Goal: Task Accomplishment & Management: Manage account settings

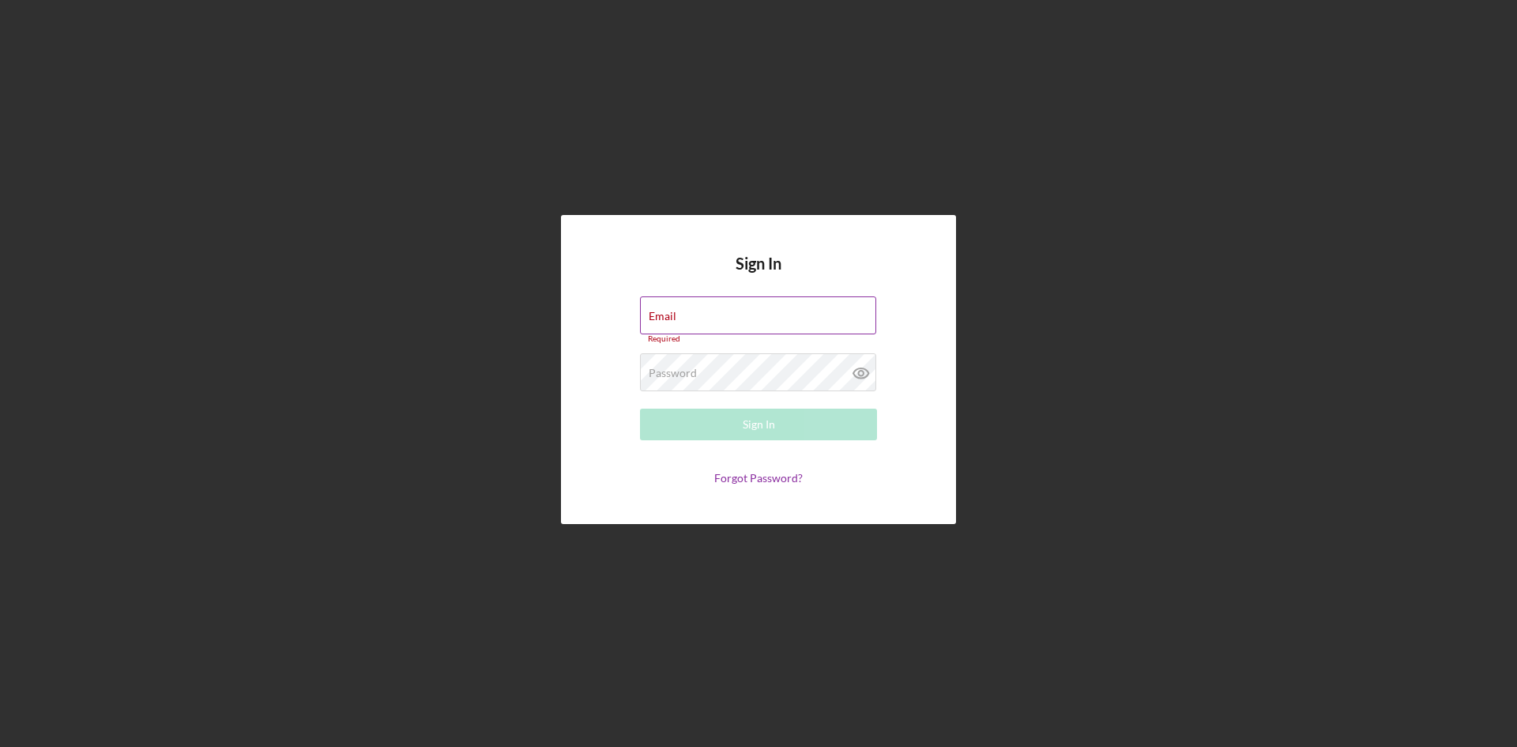
click at [716, 316] on div "Email Required" at bounding box center [758, 319] width 237 height 47
type input "[EMAIL_ADDRESS][DOMAIN_NAME]"
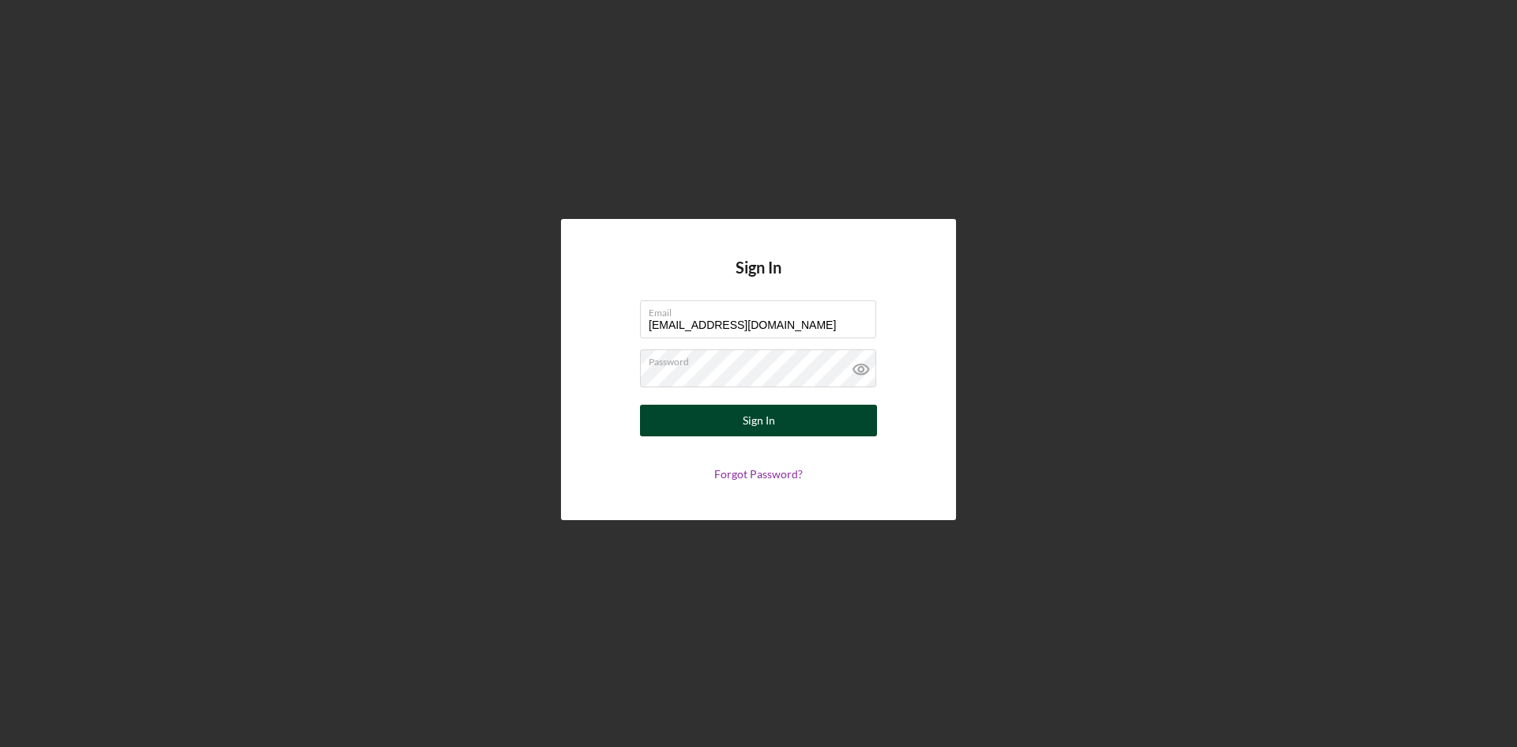
click at [766, 419] on div "Sign In" at bounding box center [759, 421] width 32 height 32
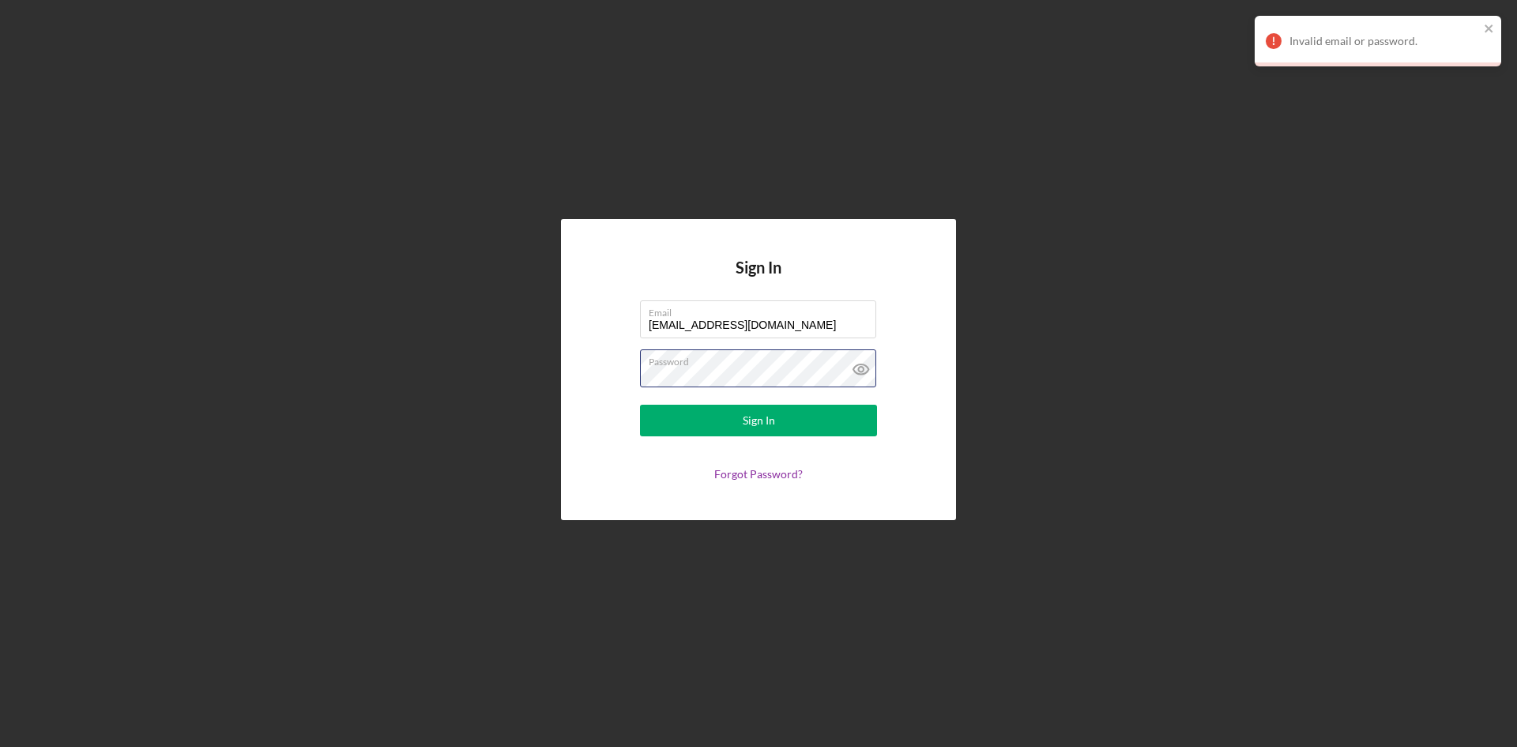
click at [481, 364] on div "Sign In Email [EMAIL_ADDRESS][DOMAIN_NAME] Password Sign In Forgot Password?" at bounding box center [759, 369] width 1502 height 739
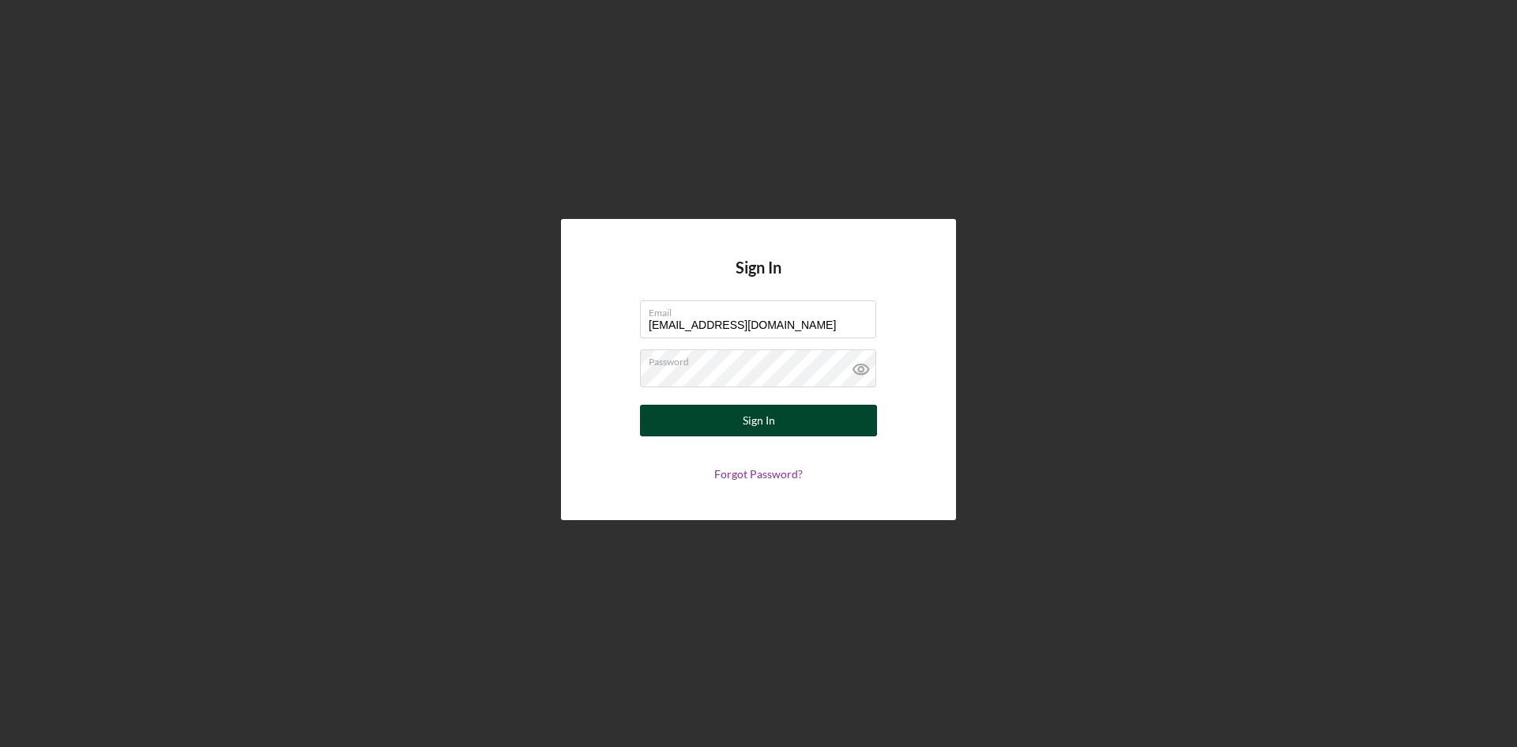
click at [765, 422] on div "Sign In" at bounding box center [759, 421] width 32 height 32
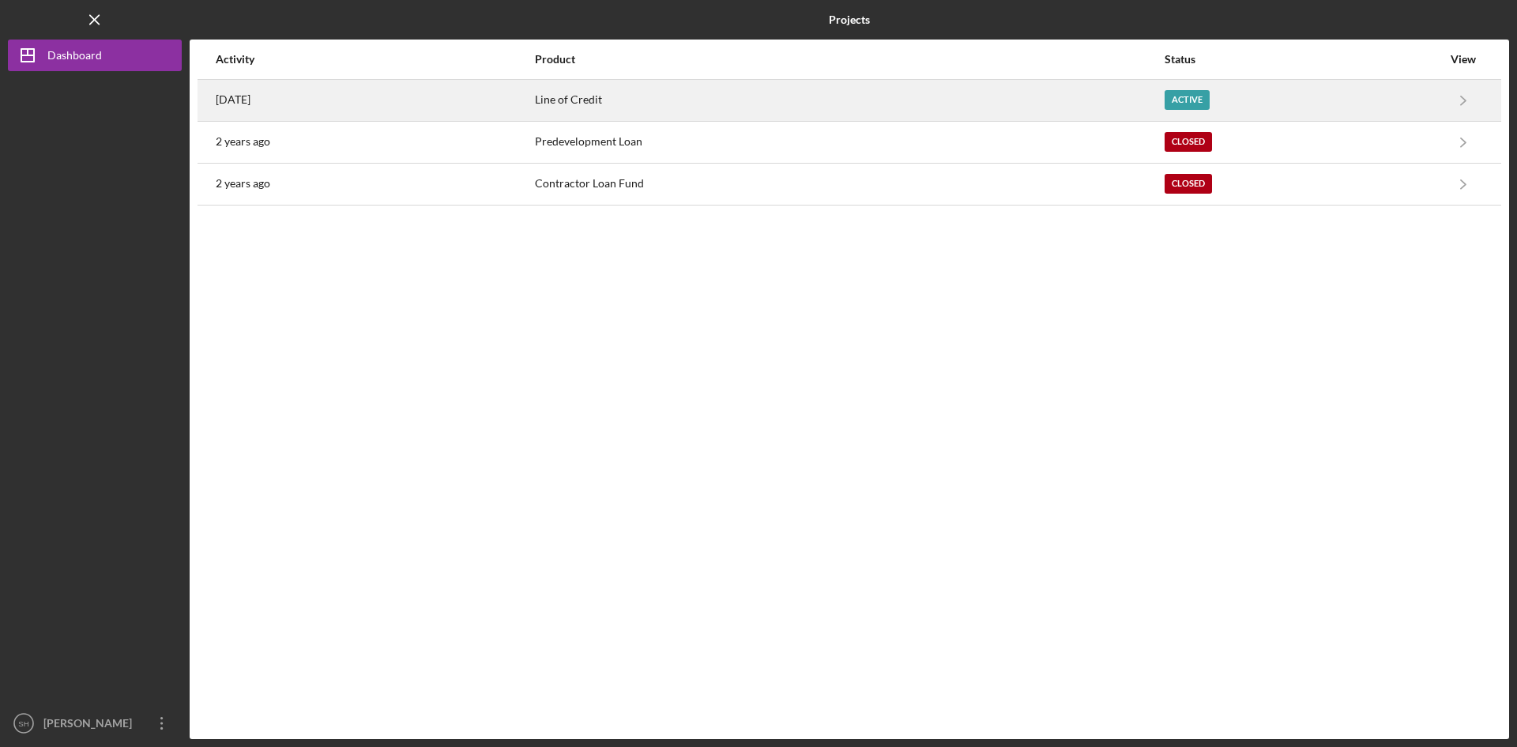
click at [622, 92] on div "Line of Credit" at bounding box center [849, 101] width 628 height 40
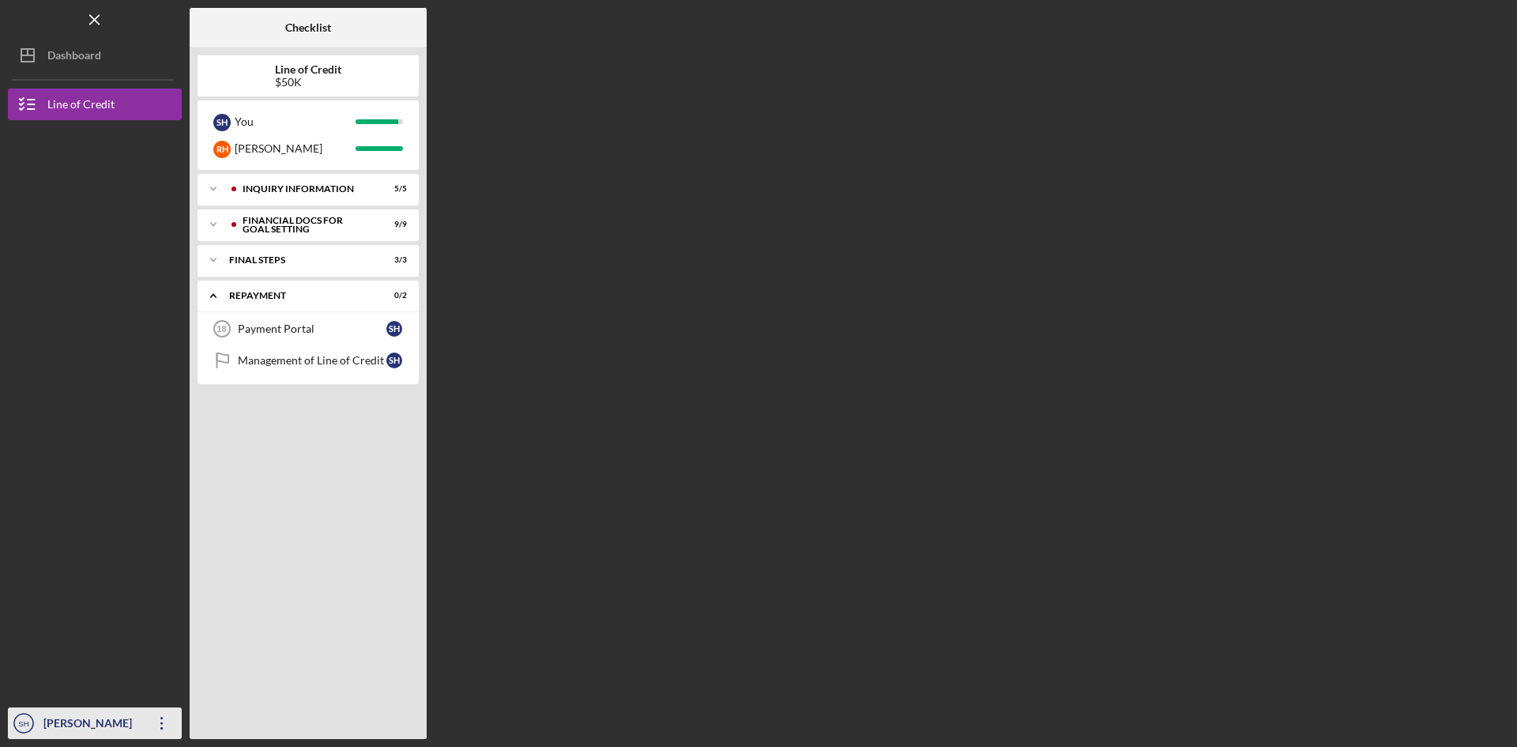
click at [115, 710] on div "[PERSON_NAME]" at bounding box center [91, 725] width 103 height 36
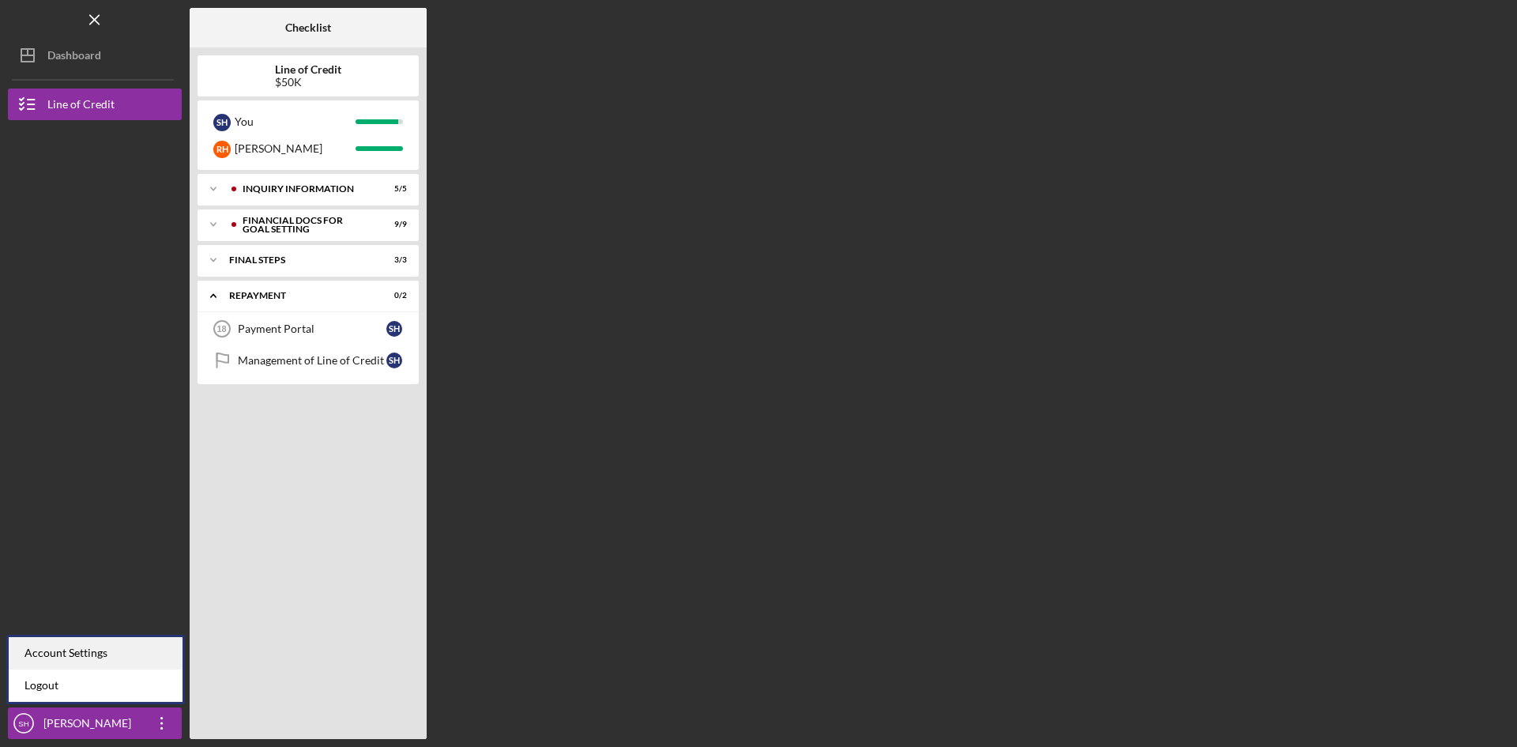
click at [90, 645] on div "Account Settings" at bounding box center [96, 653] width 174 height 32
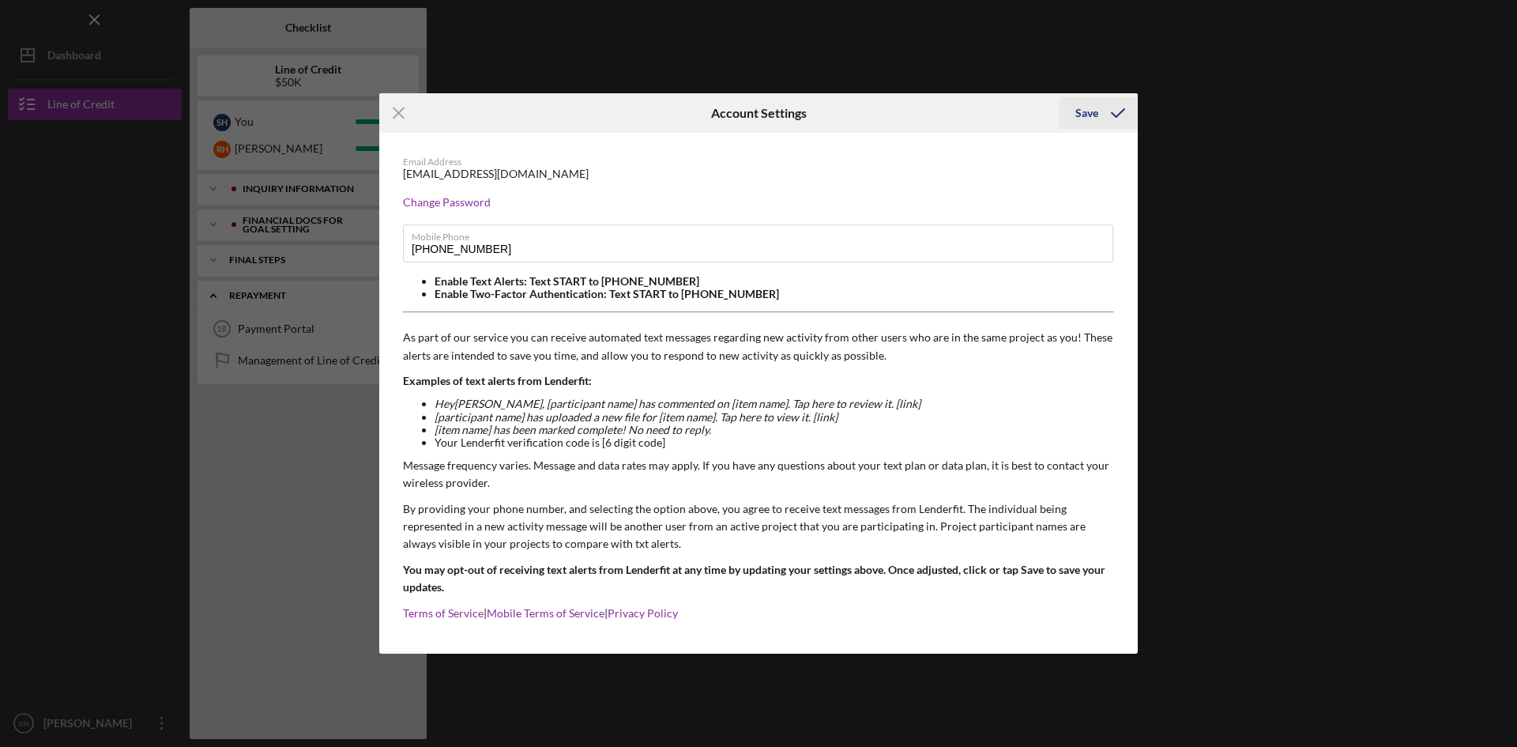
click at [1089, 113] on div "Save" at bounding box center [1087, 113] width 23 height 32
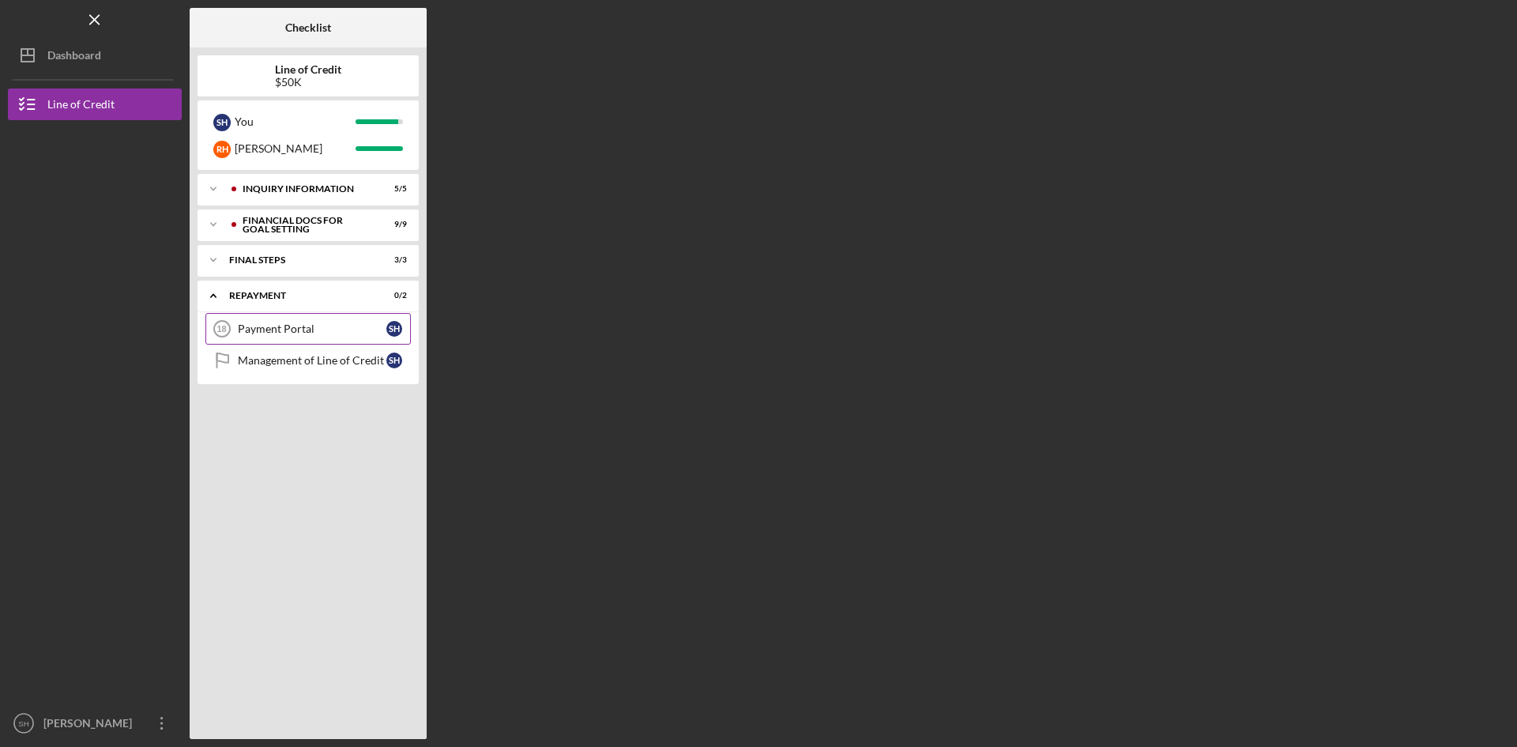
click at [275, 323] on div "Payment Portal" at bounding box center [312, 328] width 149 height 13
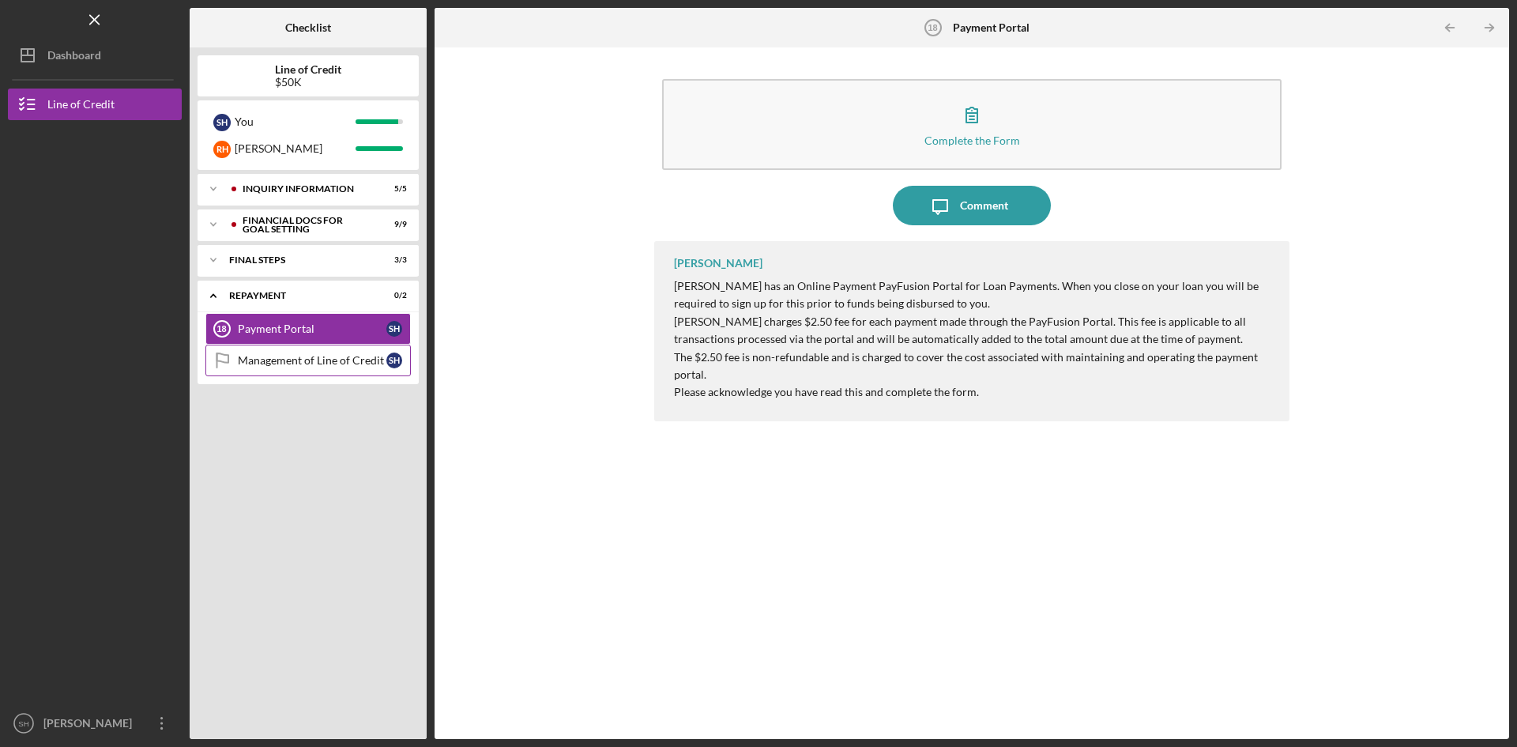
click at [368, 355] on div "Management of Line of Credit" at bounding box center [312, 360] width 149 height 13
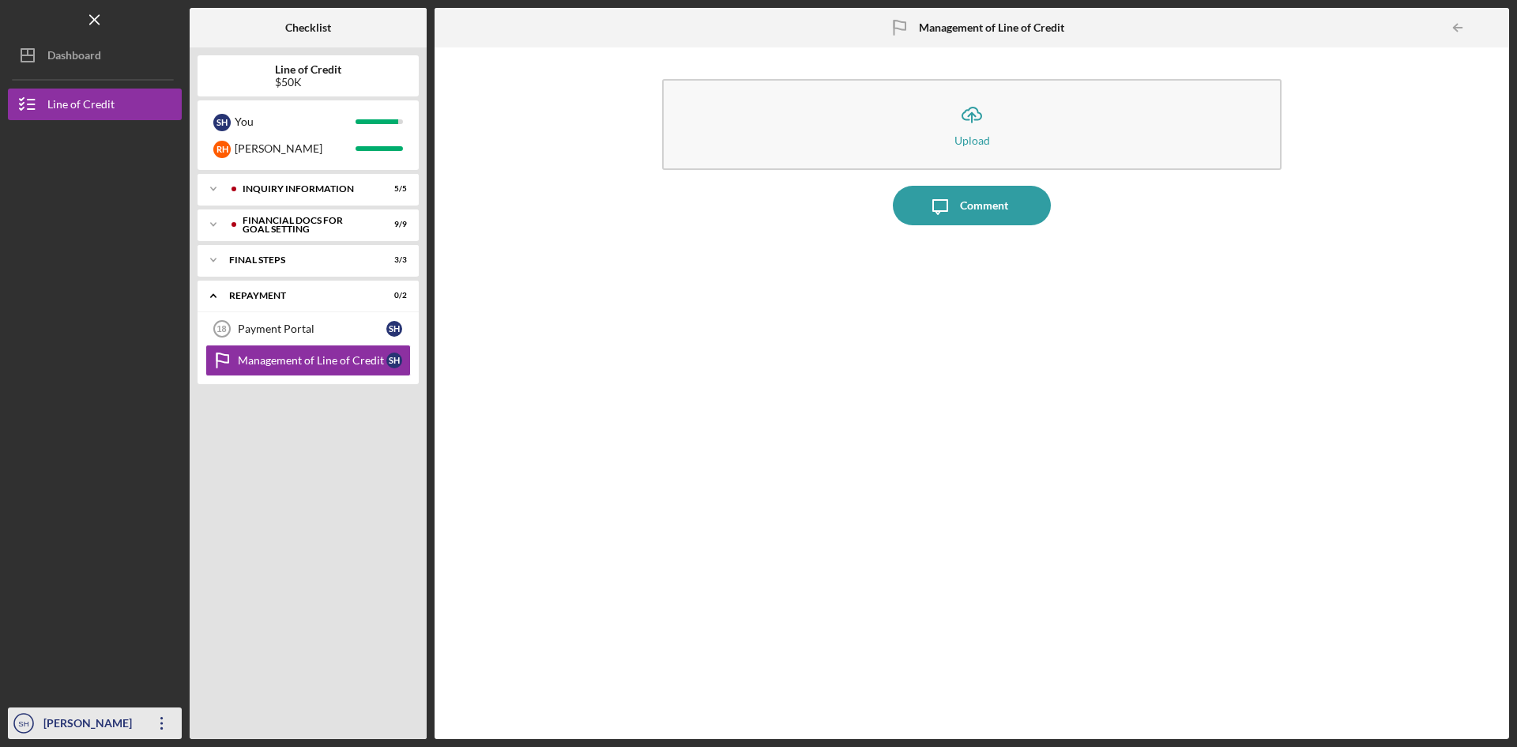
click at [81, 726] on div "[PERSON_NAME]" at bounding box center [91, 725] width 103 height 36
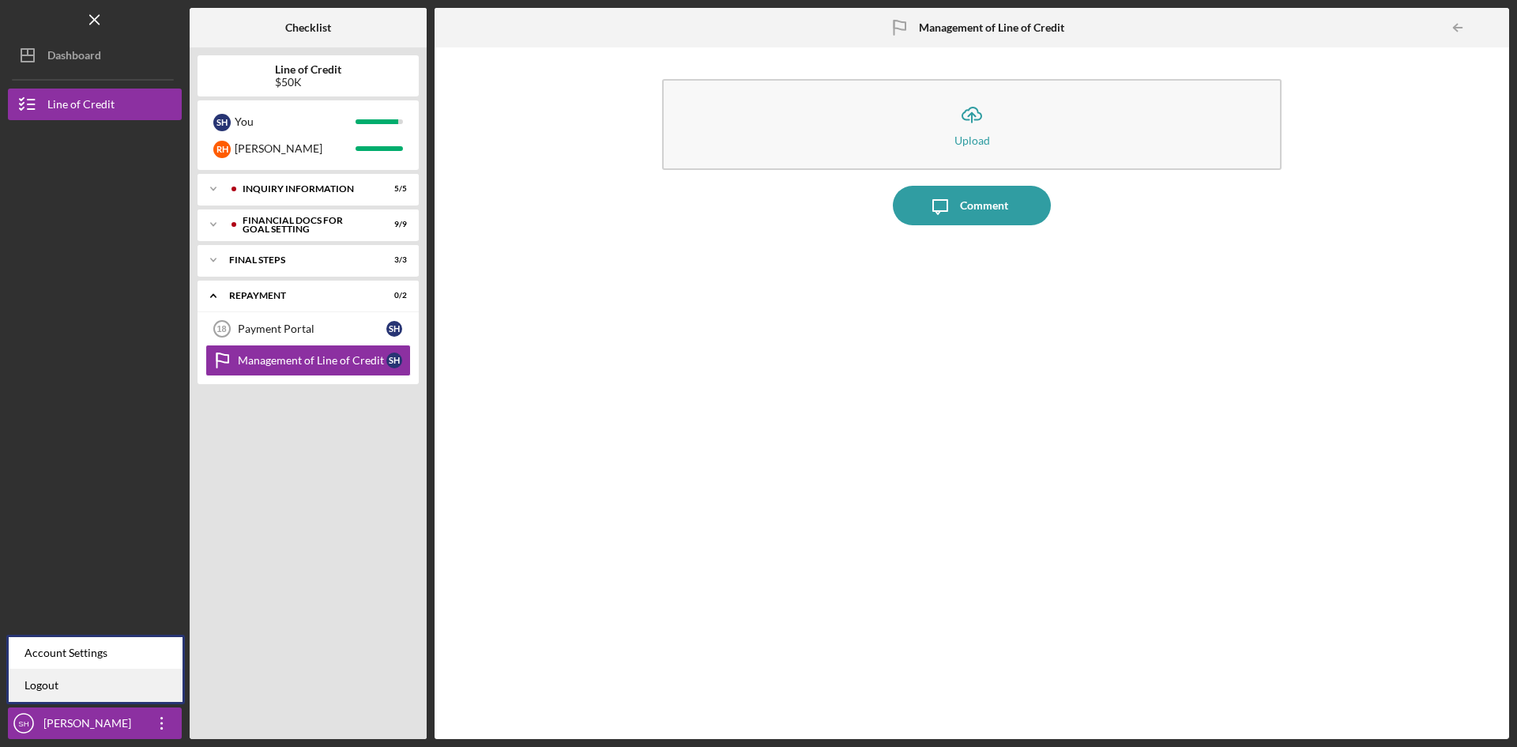
click at [49, 688] on link "Logout" at bounding box center [96, 685] width 174 height 32
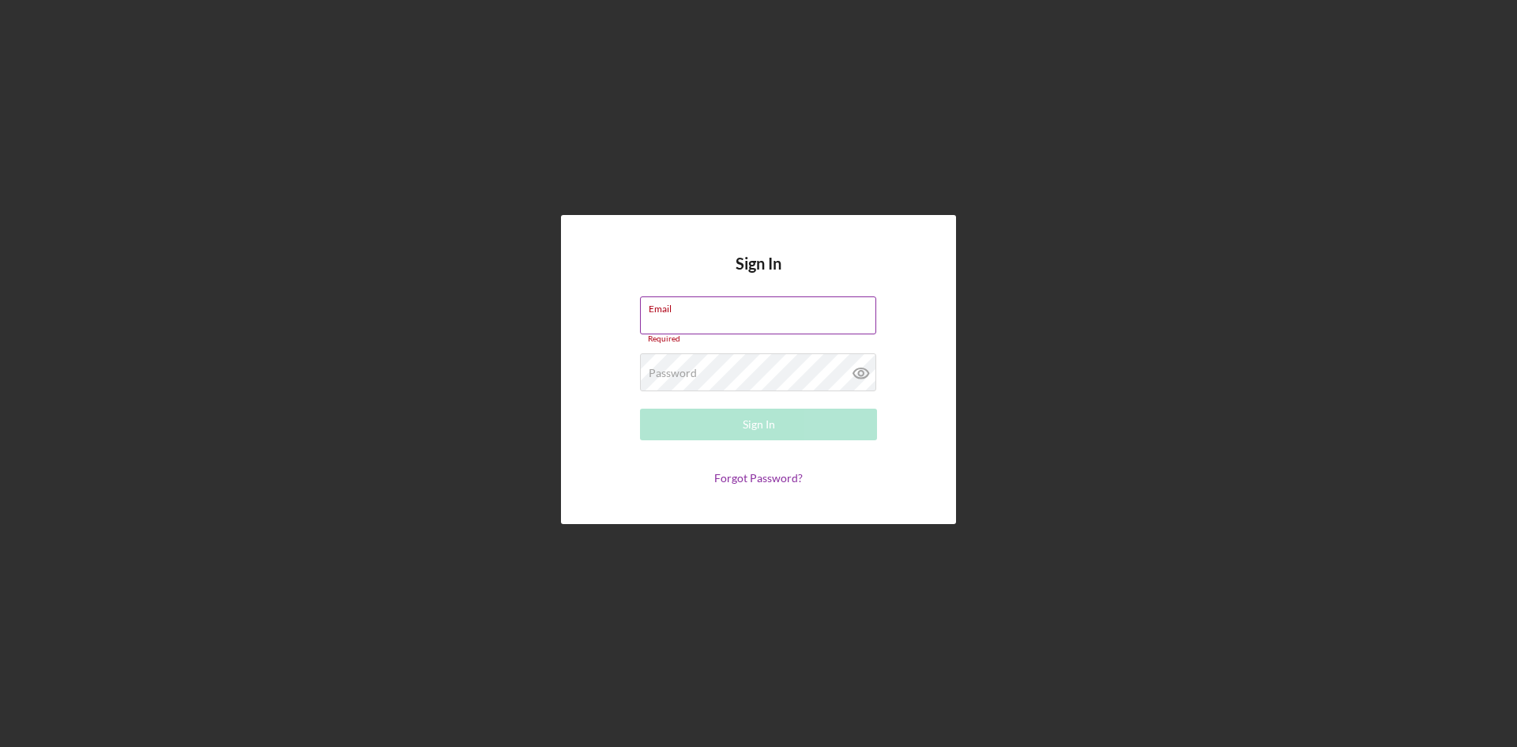
click at [707, 312] on label "Email" at bounding box center [763, 305] width 228 height 17
click at [707, 312] on input "Email" at bounding box center [758, 315] width 236 height 38
type input "[EMAIL_ADDRESS][DOMAIN_NAME]"
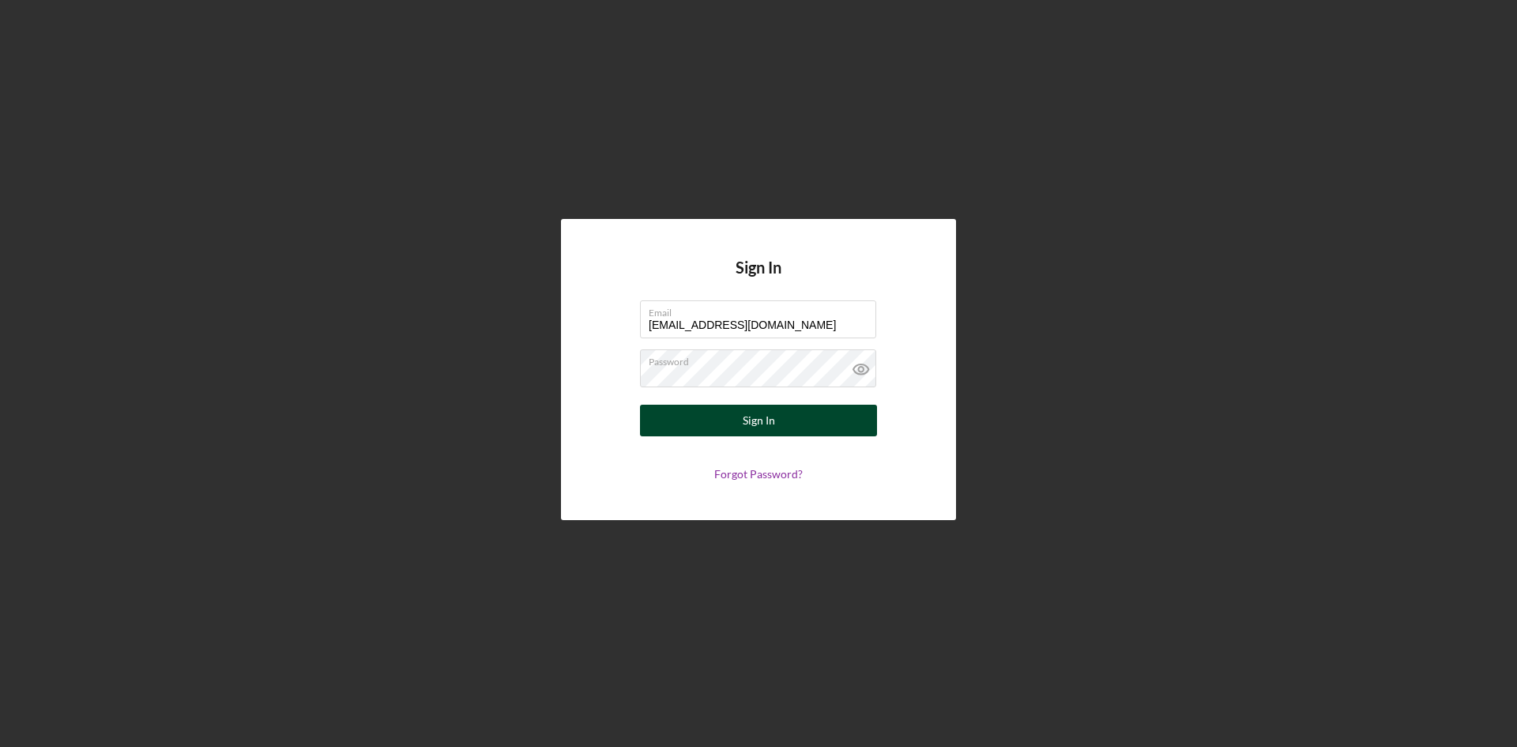
click at [763, 420] on div "Sign In" at bounding box center [759, 421] width 32 height 32
